Goal: Task Accomplishment & Management: Use online tool/utility

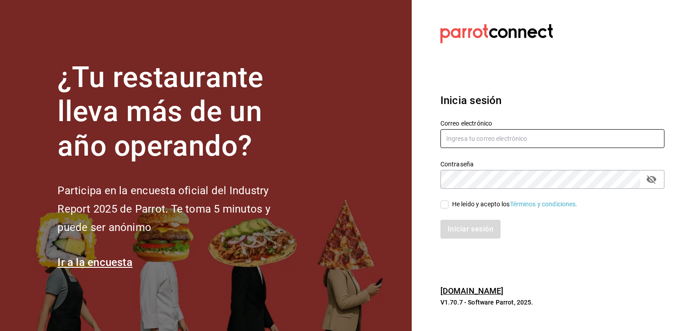
type input "[PERSON_NAME][EMAIL_ADDRESS][PERSON_NAME][DOMAIN_NAME]"
click at [452, 208] on div "He leído y acepto los Términos y condiciones." at bounding box center [515, 204] width 126 height 9
click at [448, 208] on input "He leído y acepto los Términos y condiciones." at bounding box center [444, 205] width 8 height 8
checkbox input "true"
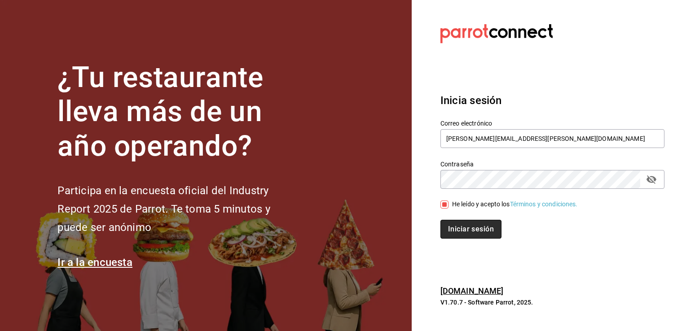
click at [464, 223] on button "Iniciar sesión" at bounding box center [470, 229] width 61 height 19
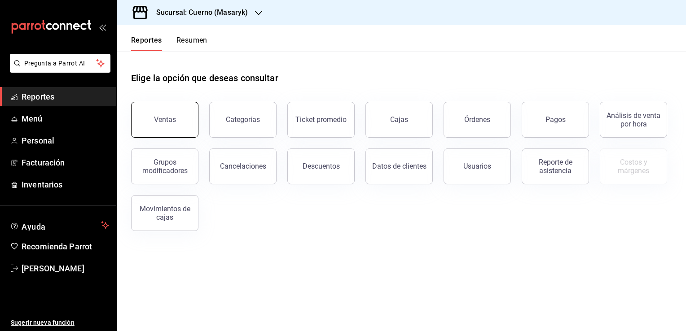
click at [176, 127] on button "Ventas" at bounding box center [164, 120] width 67 height 36
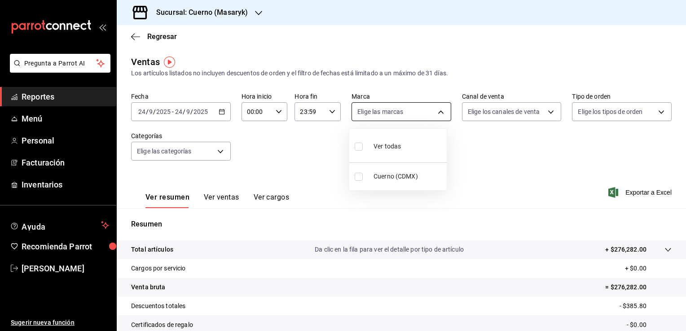
click at [436, 110] on body "Pregunta a Parrot AI Reportes Menú Personal Facturación Inventarios Ayuda Recom…" at bounding box center [343, 165] width 686 height 331
click at [436, 110] on div at bounding box center [343, 165] width 686 height 331
click at [251, 10] on div "Sucursal: Cuerno (Masaryk)" at bounding box center [195, 12] width 142 height 25
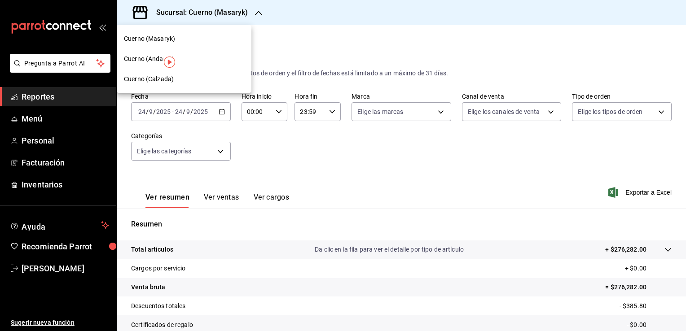
click at [166, 73] on div "Cuerno (Calzada)" at bounding box center [184, 79] width 135 height 20
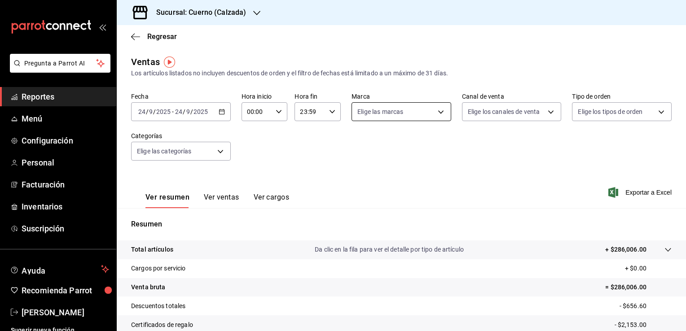
click at [438, 113] on body "Pregunta a Parrot AI Reportes Menú Configuración Personal Facturación Inventari…" at bounding box center [343, 165] width 686 height 331
click at [364, 173] on label at bounding box center [361, 177] width 12 height 8
click at [363, 173] on input "checkbox" at bounding box center [359, 177] width 8 height 8
checkbox input "false"
click at [314, 157] on div at bounding box center [343, 165] width 686 height 331
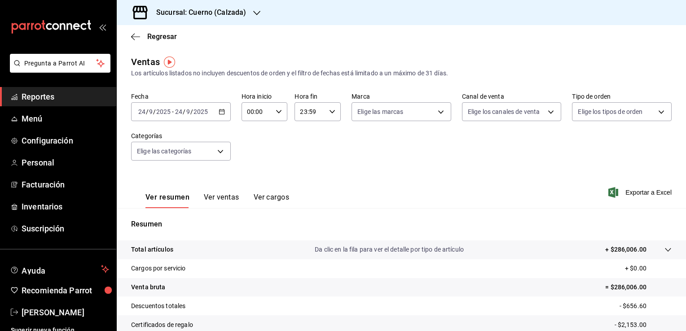
click at [220, 113] on icon "button" at bounding box center [222, 112] width 6 height 6
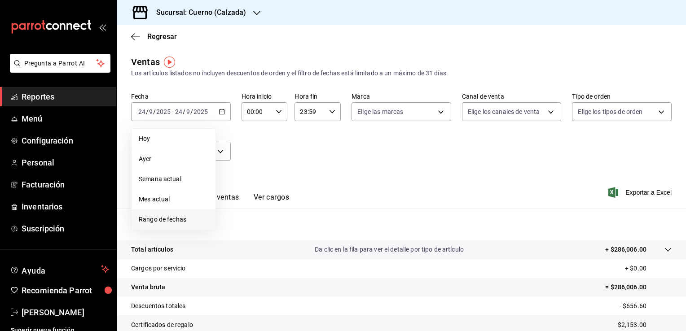
click at [175, 221] on span "Rango de fechas" at bounding box center [174, 219] width 70 height 9
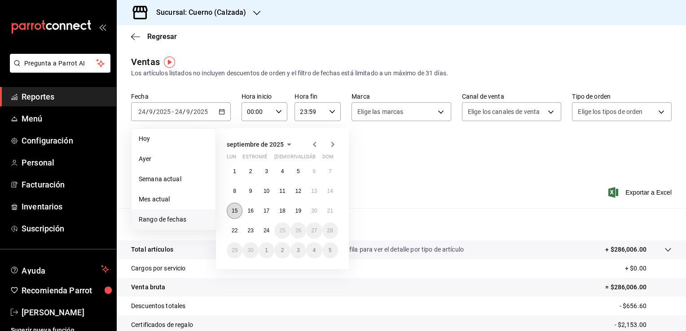
click at [235, 214] on button "15" at bounding box center [235, 211] width 16 height 16
click at [234, 237] on button "22" at bounding box center [235, 231] width 16 height 16
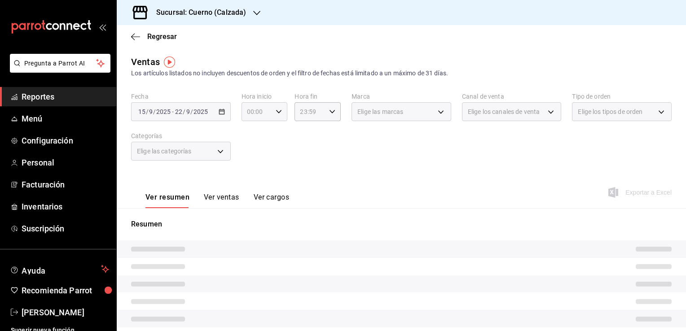
click at [276, 112] on \(Stroke\) "button" at bounding box center [278, 111] width 5 height 3
click at [252, 157] on span "01" at bounding box center [251, 156] width 9 height 7
type input "01:00"
click at [252, 156] on span "05" at bounding box center [251, 152] width 9 height 7
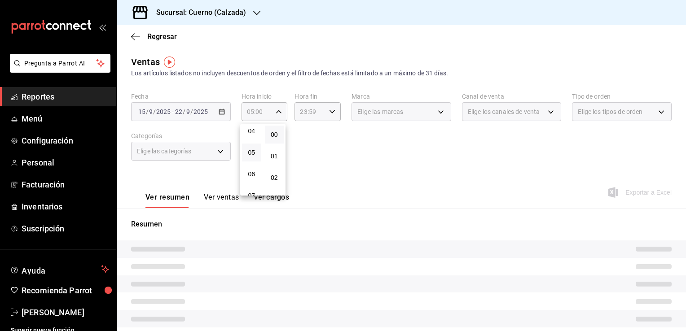
click at [280, 132] on button "00" at bounding box center [274, 135] width 19 height 18
click at [278, 158] on span "01" at bounding box center [274, 156] width 9 height 7
click at [276, 138] on span "00" at bounding box center [274, 134] width 9 height 7
type input "05:00"
click at [265, 126] on button "00" at bounding box center [274, 135] width 19 height 18
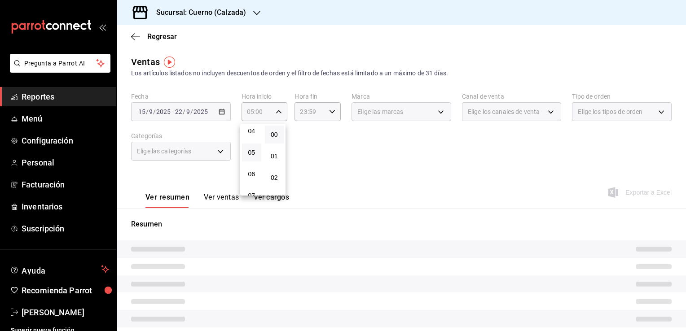
click at [333, 162] on div at bounding box center [343, 165] width 686 height 331
click at [330, 113] on \(Stroke\) "button" at bounding box center [331, 111] width 5 height 3
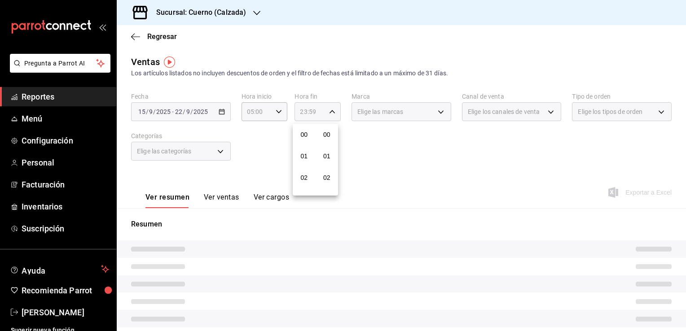
scroll to position [1242, 0]
click at [305, 156] on button "22" at bounding box center [303, 163] width 19 height 18
type input "22:59"
click at [304, 174] on span "05" at bounding box center [304, 170] width 9 height 7
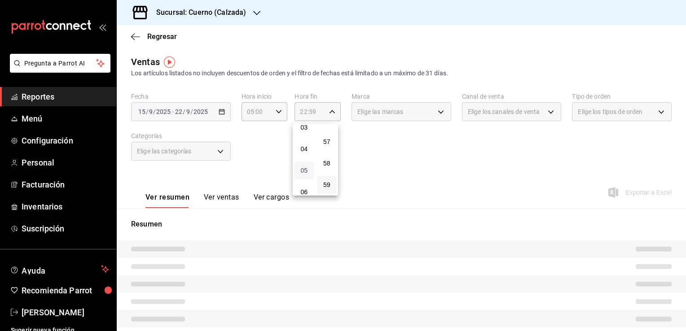
type input "05:59"
click at [329, 179] on button "59" at bounding box center [326, 185] width 19 height 18
click at [332, 130] on button "00" at bounding box center [326, 135] width 19 height 18
type input "05:00"
click at [329, 136] on span "00" at bounding box center [327, 134] width 9 height 7
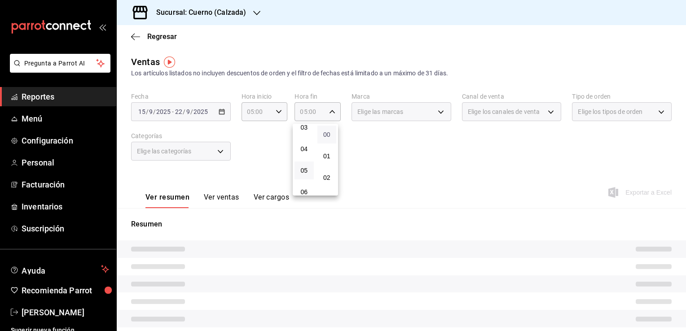
click at [329, 136] on span "00" at bounding box center [327, 134] width 9 height 7
click at [302, 173] on span "05" at bounding box center [304, 170] width 9 height 7
click at [406, 186] on div at bounding box center [343, 165] width 686 height 331
click at [325, 154] on div "Fecha [DATE] [DATE] - [DATE] [DATE] Hora inicio 05:00 Hora inicio Hora fin 05:0…" at bounding box center [401, 131] width 540 height 79
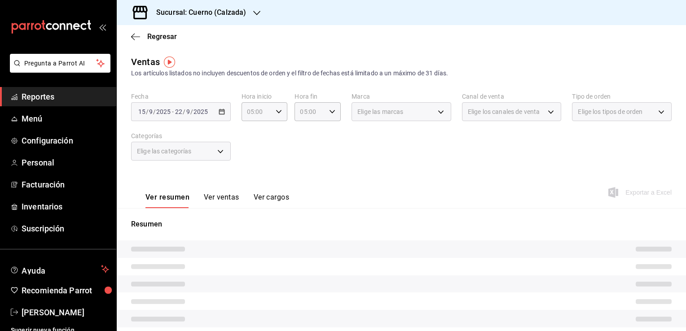
click at [168, 197] on font "Ver resumen" at bounding box center [167, 197] width 44 height 9
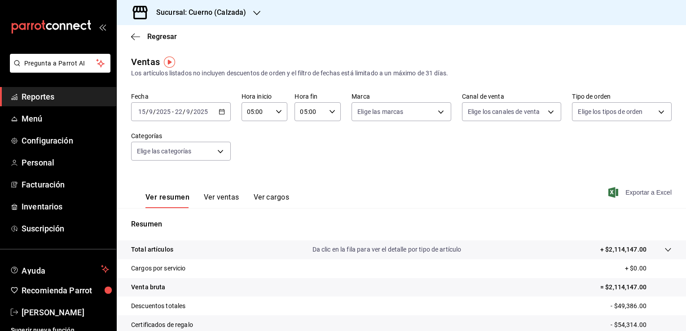
click at [632, 192] on font "Exportar a Excel" at bounding box center [648, 192] width 46 height 7
click at [379, 202] on div "Ver resumen Ver ventas Ver cargos Exportar a Excel" at bounding box center [401, 189] width 569 height 37
click at [184, 197] on font "Ver resumen" at bounding box center [167, 197] width 44 height 9
click at [210, 198] on button "Ver ventas" at bounding box center [221, 200] width 35 height 15
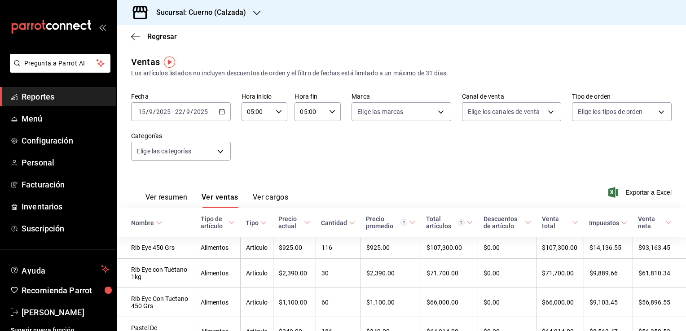
click at [166, 200] on font "Ver resumen" at bounding box center [166, 197] width 42 height 9
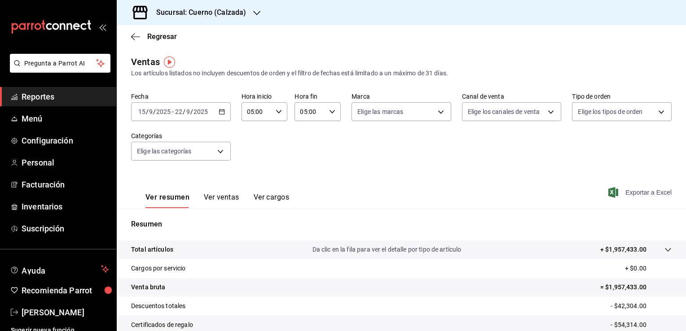
click at [627, 193] on font "Exportar a Excel" at bounding box center [648, 192] width 46 height 7
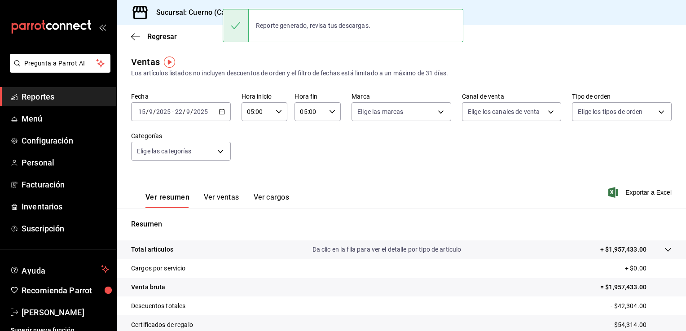
click at [419, 134] on div "Fecha [DATE] [DATE] - [DATE] [DATE] Hora inicio 05:00 Hora inicio Hora fin 05:0…" at bounding box center [401, 131] width 540 height 79
click at [439, 114] on body "Pregunta a Parrot AI Reportes Menú Configuración Personal Facturación Inventari…" at bounding box center [343, 165] width 686 height 331
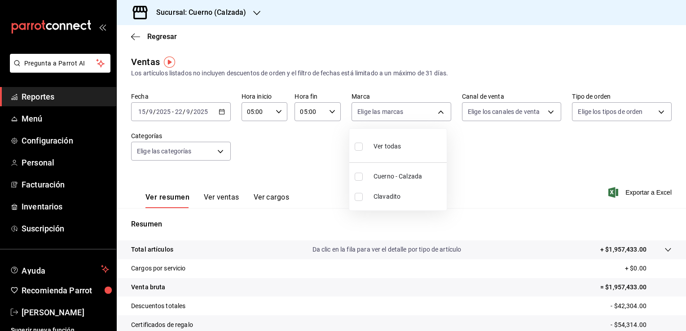
click at [359, 178] on input "checkbox" at bounding box center [359, 177] width 8 height 8
checkbox input "true"
type input "b7ae777b-2dfc-42e0-9650-6cefdf37a424"
click at [603, 188] on div at bounding box center [343, 165] width 686 height 331
click at [625, 189] on font "Exportar a Excel" at bounding box center [648, 192] width 46 height 7
